Goal: Task Accomplishment & Management: Manage account settings

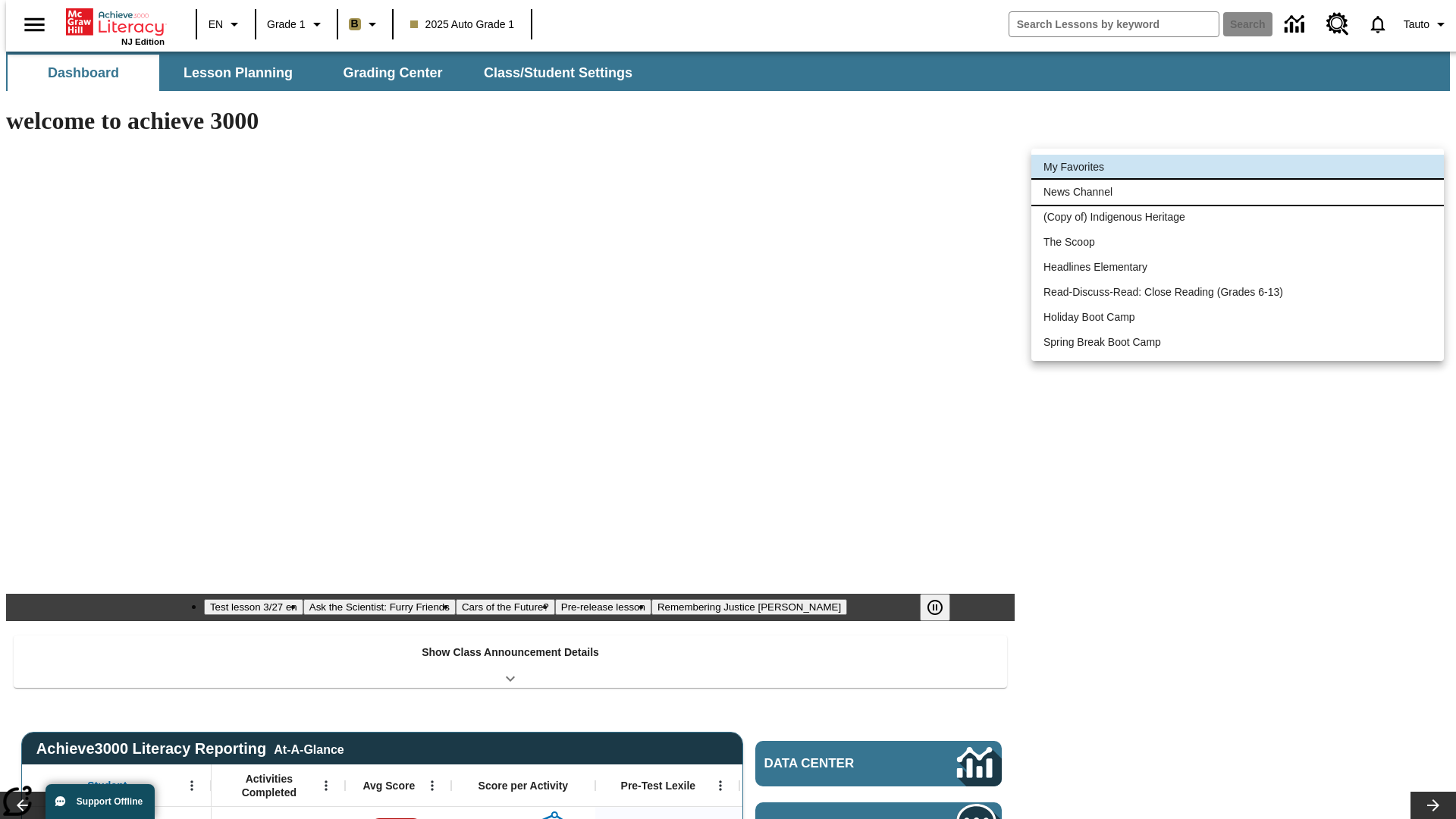
click at [1237, 192] on li "News Channel" at bounding box center [1237, 193] width 413 height 25
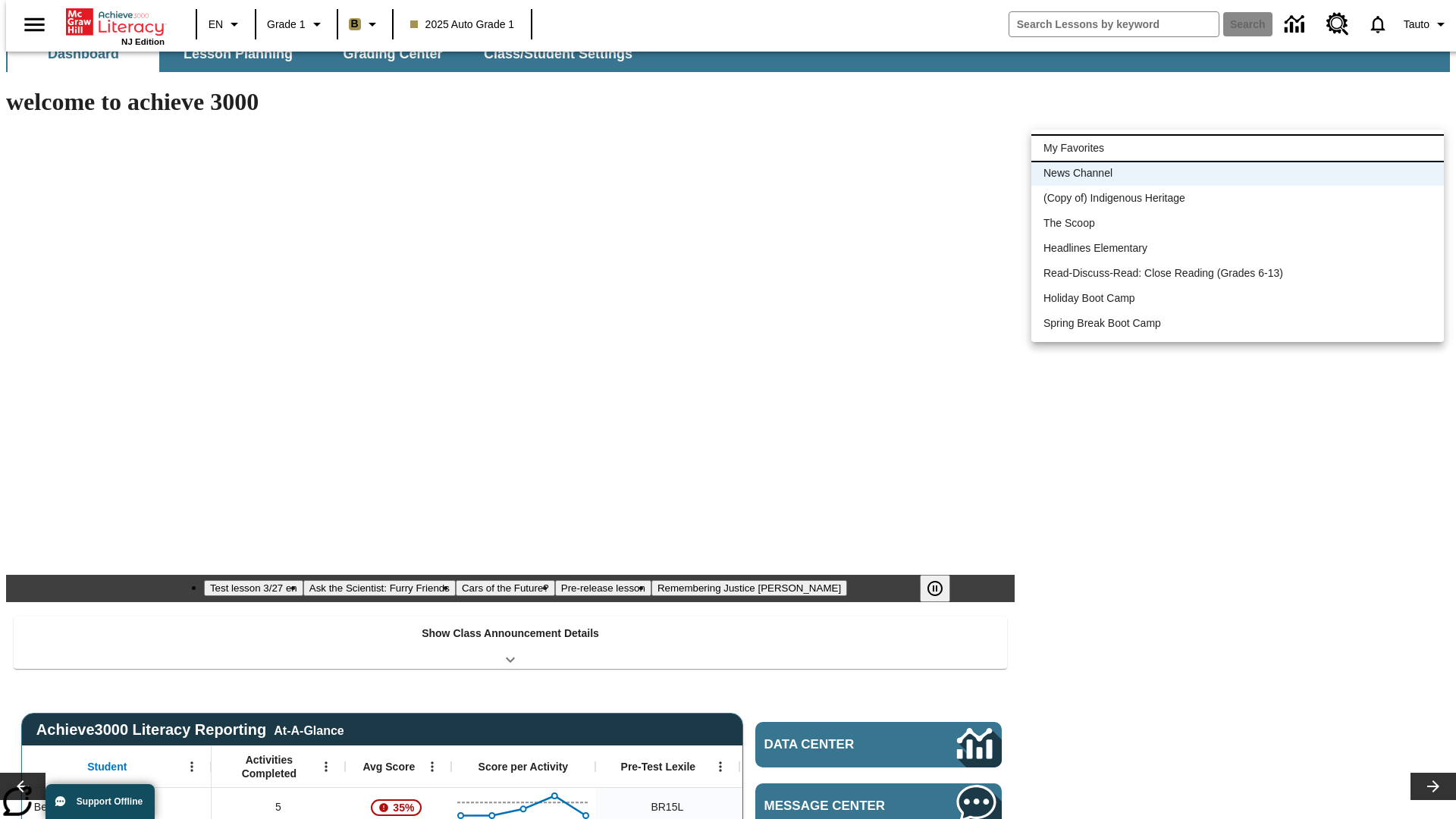
click at [1237, 148] on li "My Favorites" at bounding box center [1237, 148] width 413 height 25
type input "-1"
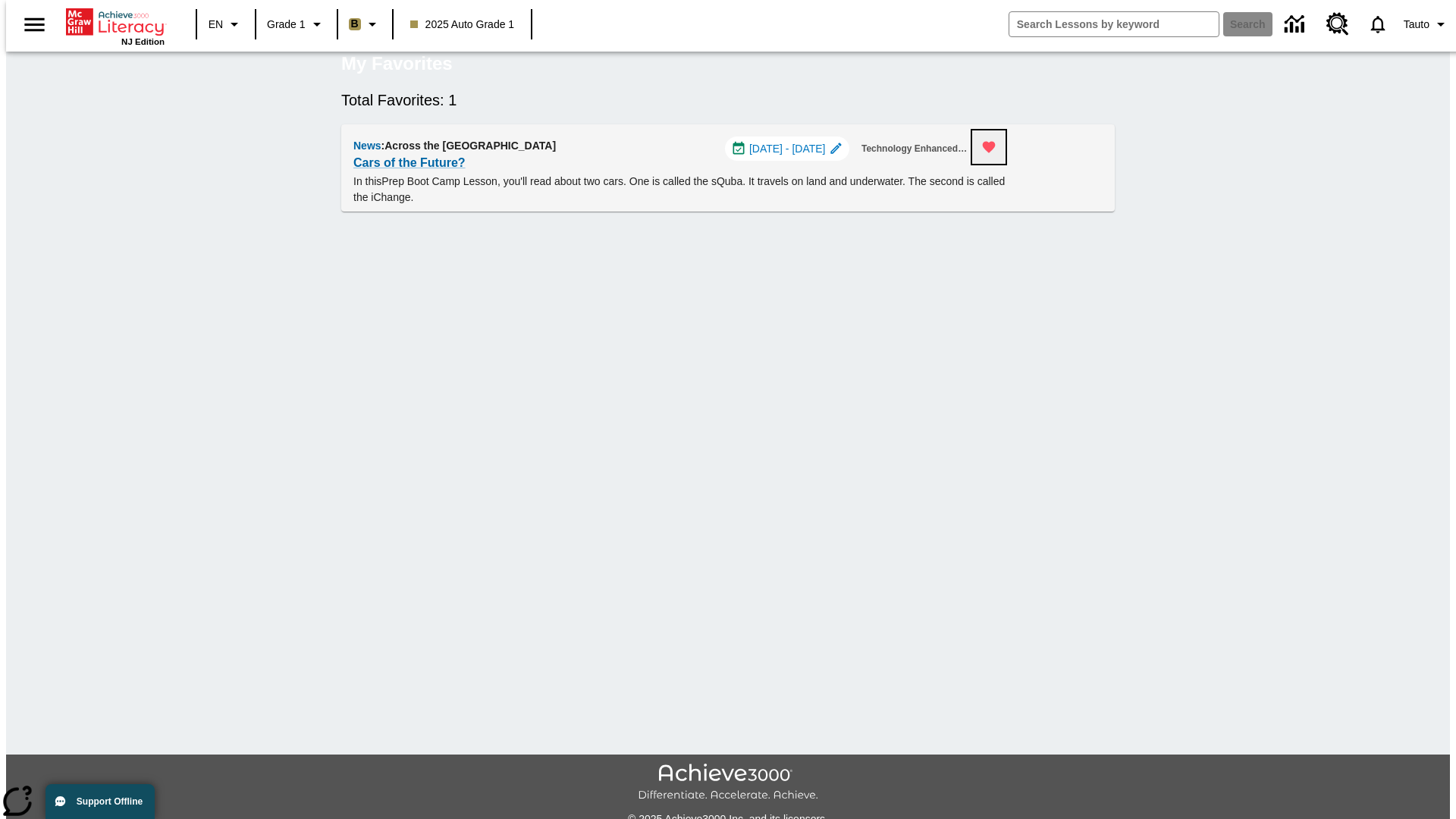
click at [995, 153] on icon "Remove from Favorites" at bounding box center [989, 147] width 13 height 12
